Goal: Communication & Community: Answer question/provide support

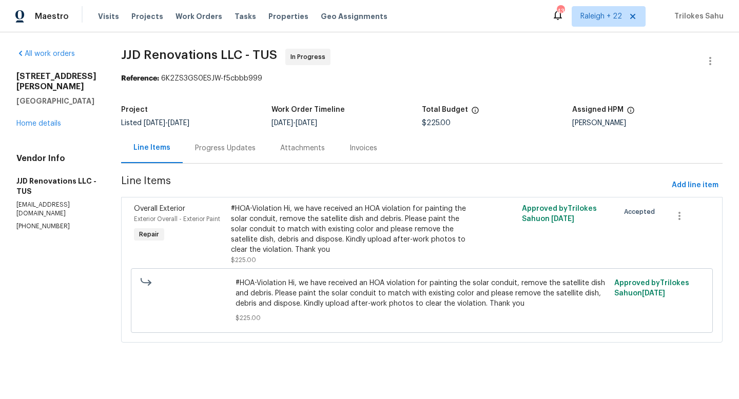
click at [228, 154] on div "Progress Updates" at bounding box center [225, 148] width 85 height 30
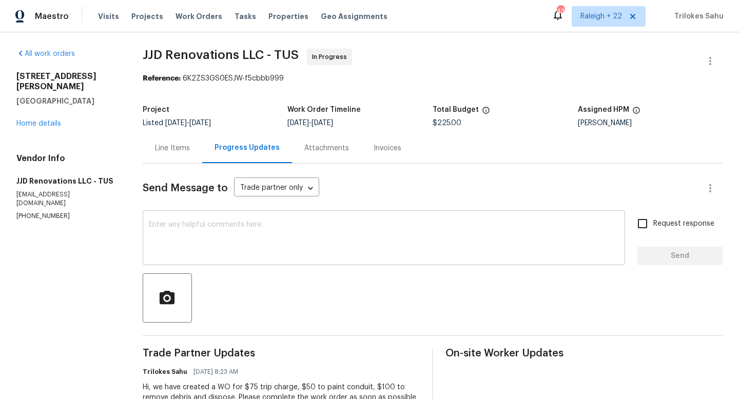
scroll to position [43, 0]
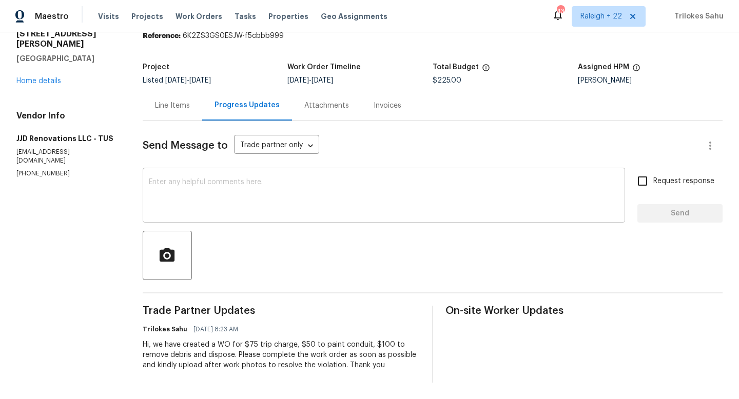
click at [245, 183] on textarea at bounding box center [384, 197] width 470 height 36
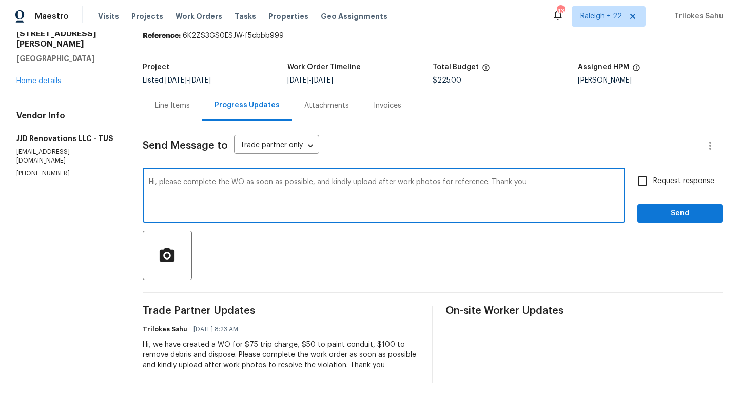
type textarea "Hi, please complete the WO as soon as possible, and kindly upload after work ph…"
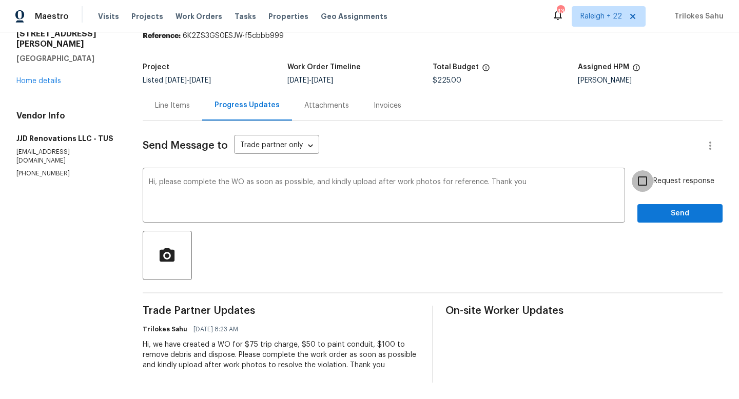
click at [647, 184] on input "Request response" at bounding box center [643, 181] width 22 height 22
checkbox input "true"
click at [658, 208] on span "Send" at bounding box center [680, 213] width 69 height 13
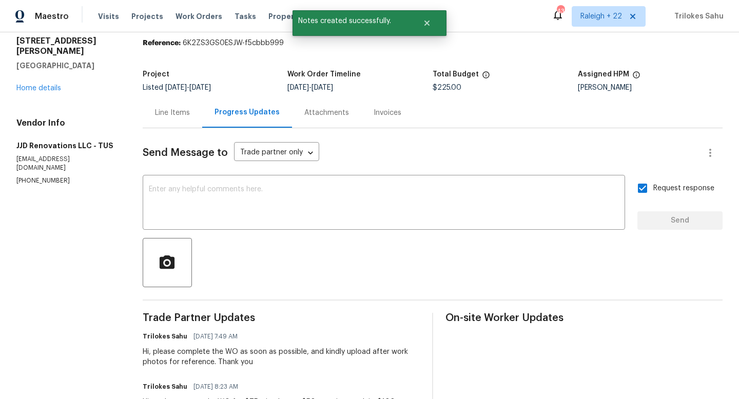
scroll to position [47, 0]
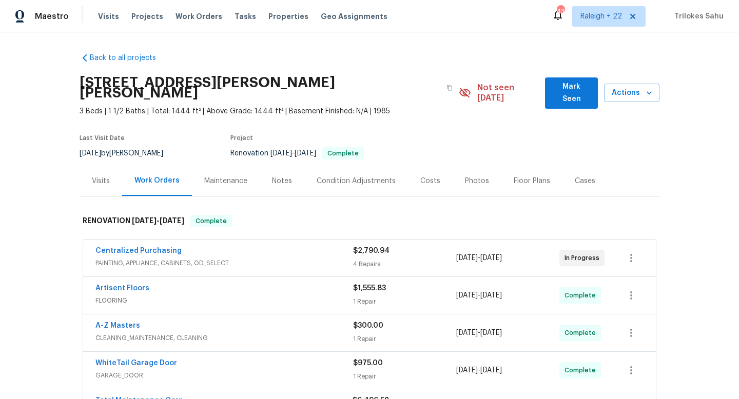
click at [155, 258] on span "PAINTING, APPLIANCE, CABINETS, OD_SELECT" at bounding box center [225, 263] width 258 height 10
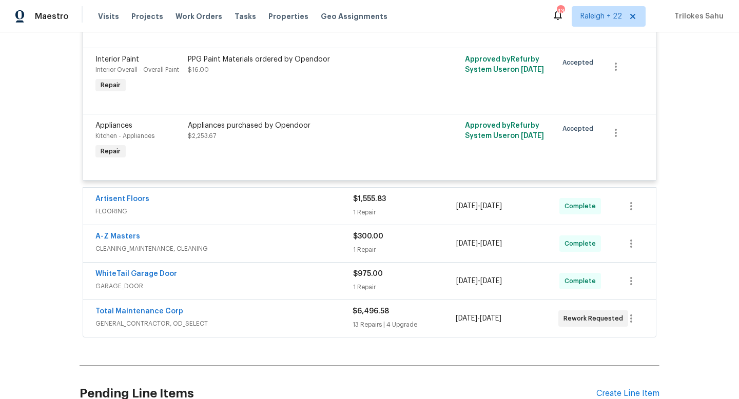
scroll to position [419, 0]
